Goal: Task Accomplishment & Management: Use online tool/utility

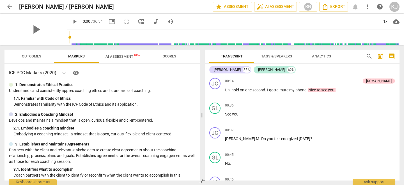
click at [118, 57] on span "AI Assessment New" at bounding box center [122, 56] width 35 height 4
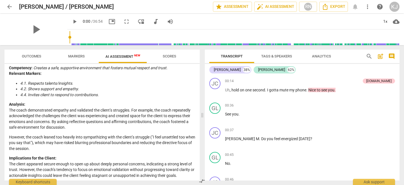
scroll to position [515, 0]
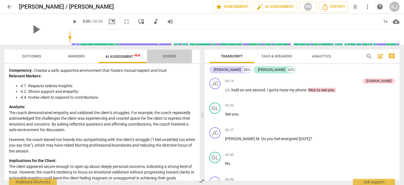
click at [169, 56] on span "Scores" at bounding box center [169, 56] width 13 height 4
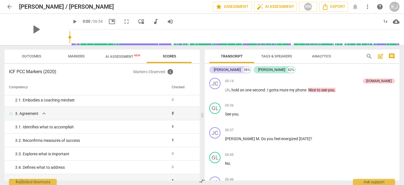
scroll to position [0, 0]
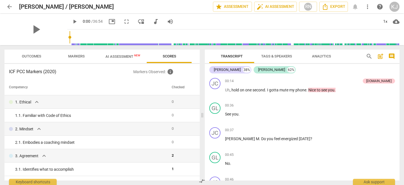
click at [73, 55] on span "Markers" at bounding box center [76, 56] width 17 height 4
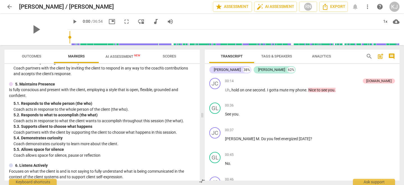
scroll to position [241, 0]
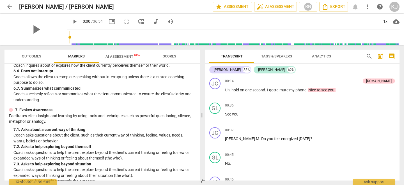
click at [116, 144] on p "Coach asks questions about the client, such as their current way of thinking, f…" at bounding box center [104, 137] width 182 height 11
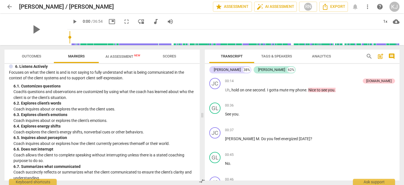
scroll to position [320, 0]
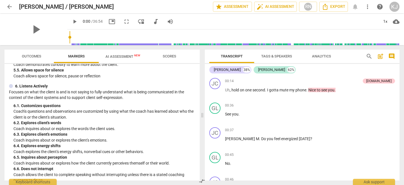
click at [31, 56] on span "Outcomes" at bounding box center [31, 56] width 19 height 4
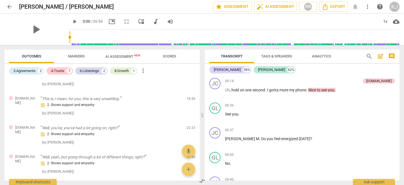
scroll to position [166, 0]
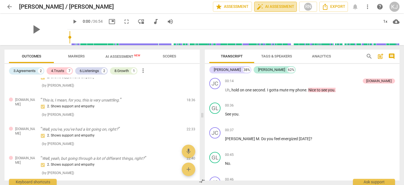
click at [273, 7] on span "auto_fix_high AI Assessment" at bounding box center [276, 6] width 38 height 7
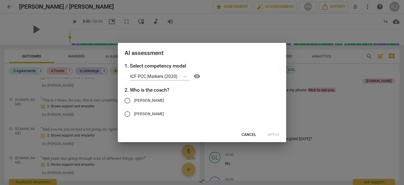
click at [128, 100] on input "[PERSON_NAME]" at bounding box center [127, 100] width 13 height 13
radio input "true"
click at [272, 135] on span "Apply" at bounding box center [273, 135] width 12 height 6
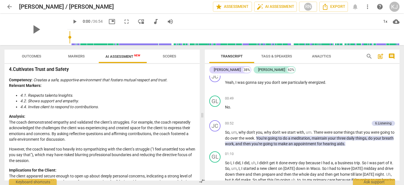
scroll to position [505, 0]
